Goal: Task Accomplishment & Management: Manage account settings

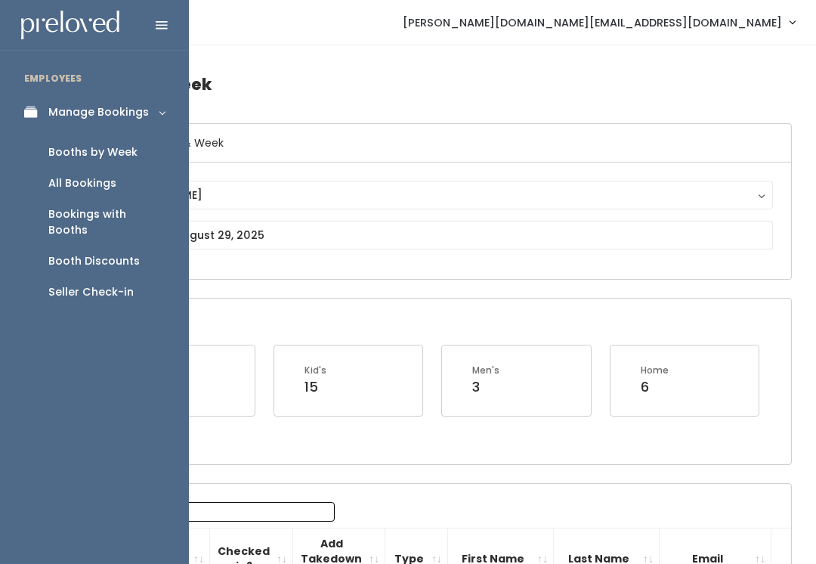
click at [141, 254] on link "Booth Discounts" at bounding box center [94, 261] width 189 height 31
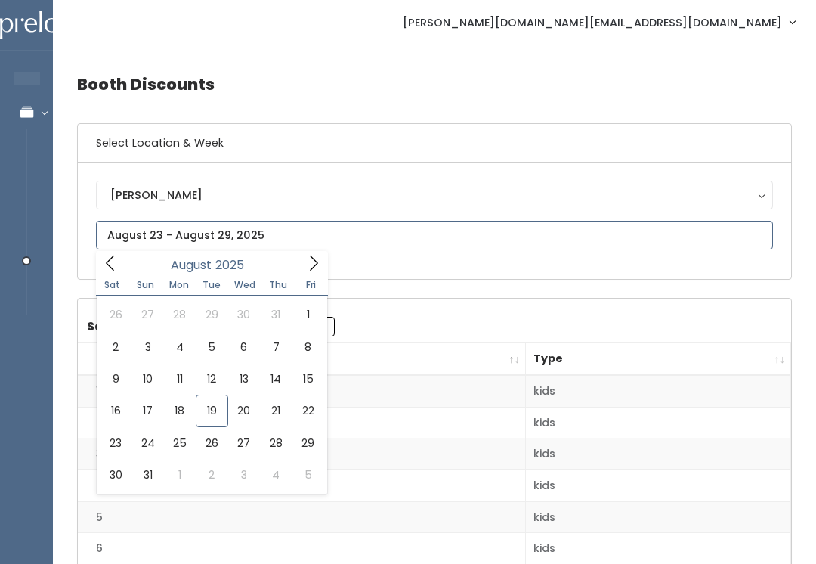
type input "August 16 to August 22"
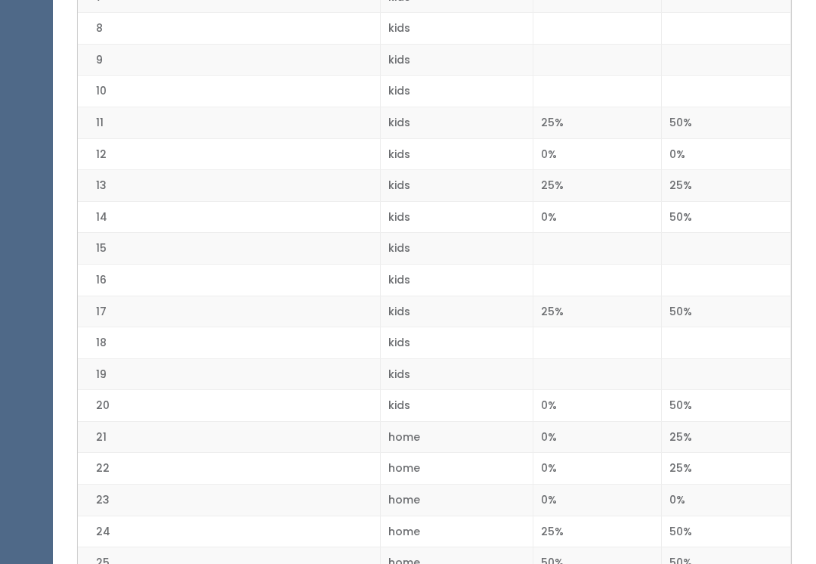
scroll to position [522, 0]
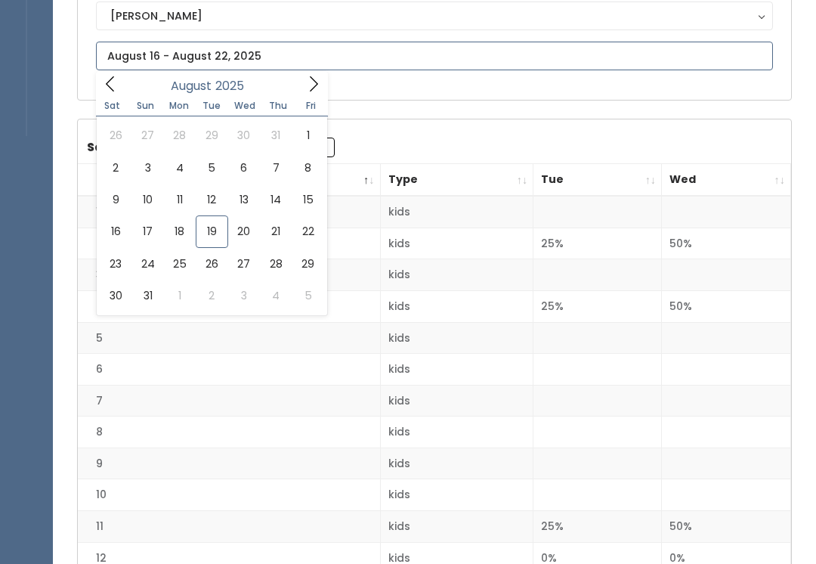
type input "August 16 to August 22"
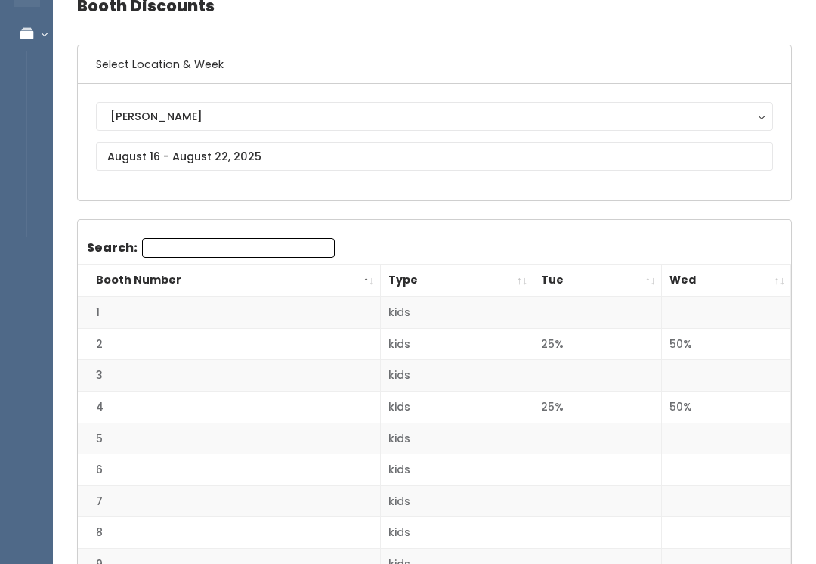
scroll to position [73, 0]
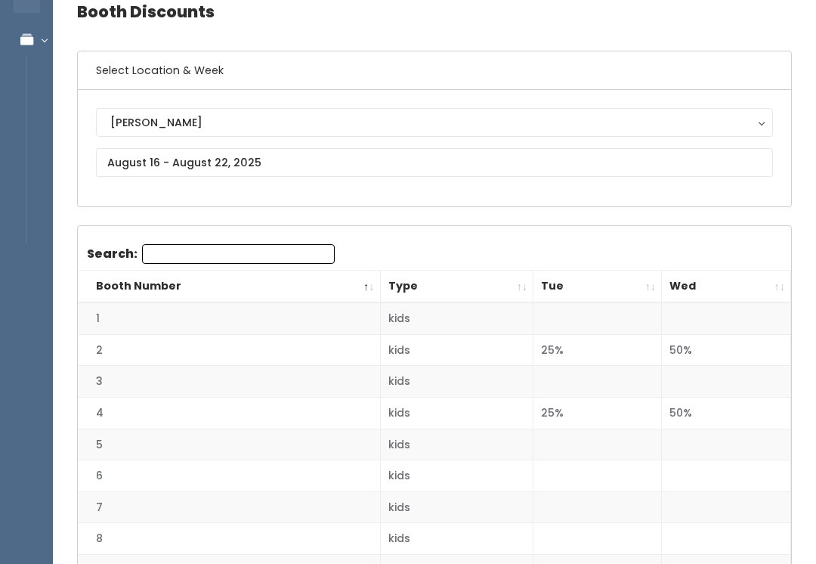
click at [770, 293] on th "Wed" at bounding box center [726, 287] width 129 height 33
click at [776, 292] on th "Wed" at bounding box center [726, 287] width 129 height 33
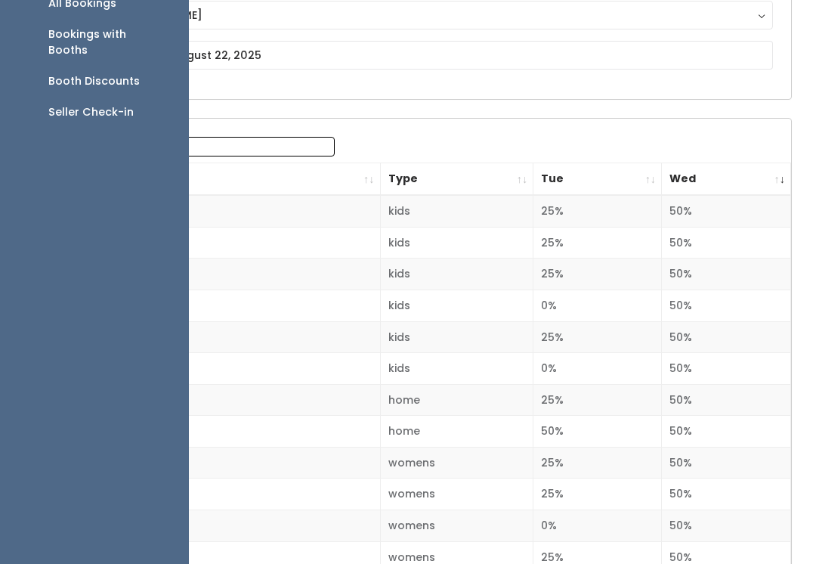
scroll to position [180, 0]
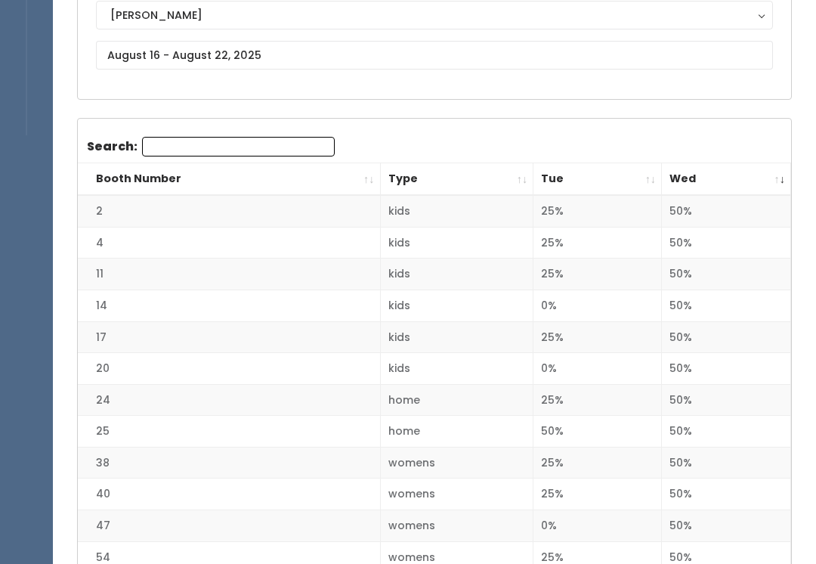
click at [674, 327] on td "50%" at bounding box center [726, 337] width 129 height 32
click at [765, 187] on th "Wed" at bounding box center [726, 179] width 129 height 33
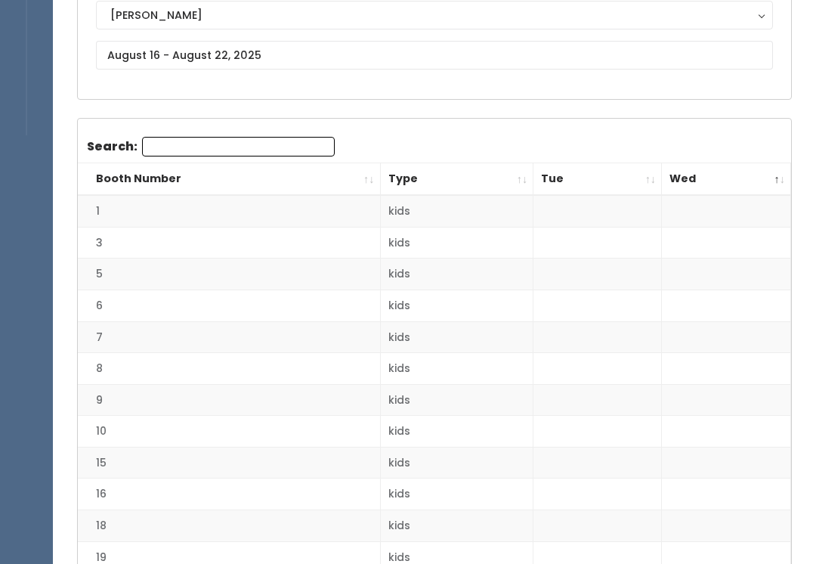
click at [380, 182] on th "Type" at bounding box center [456, 179] width 153 height 33
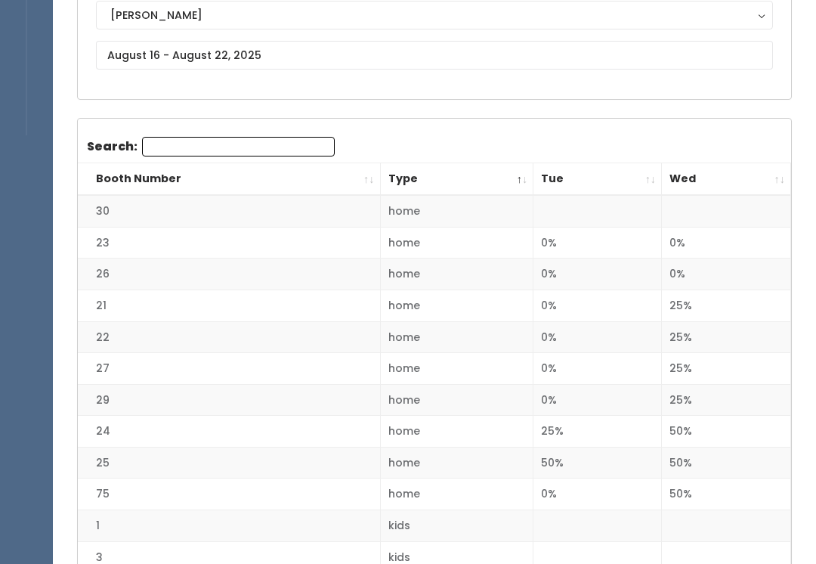
click at [359, 185] on th "Booth Number" at bounding box center [229, 179] width 302 height 33
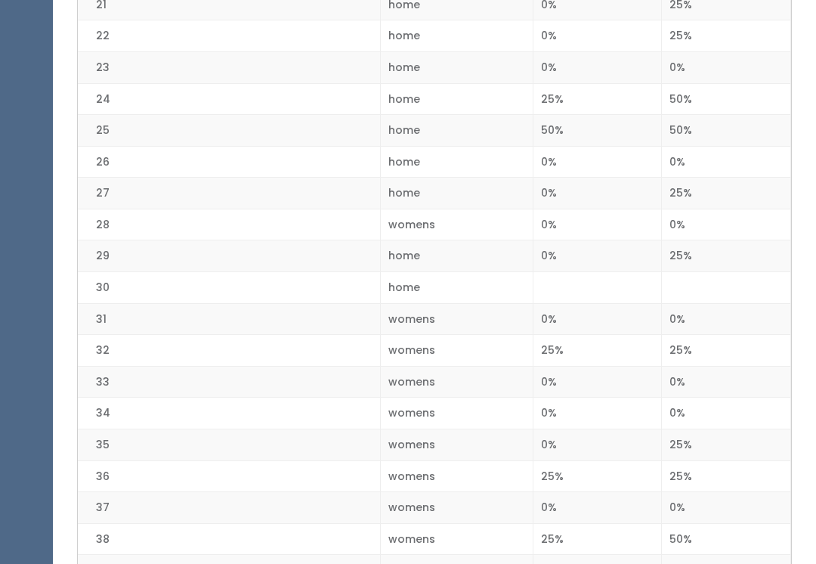
scroll to position [1009, 0]
